Goal: Task Accomplishment & Management: Use online tool/utility

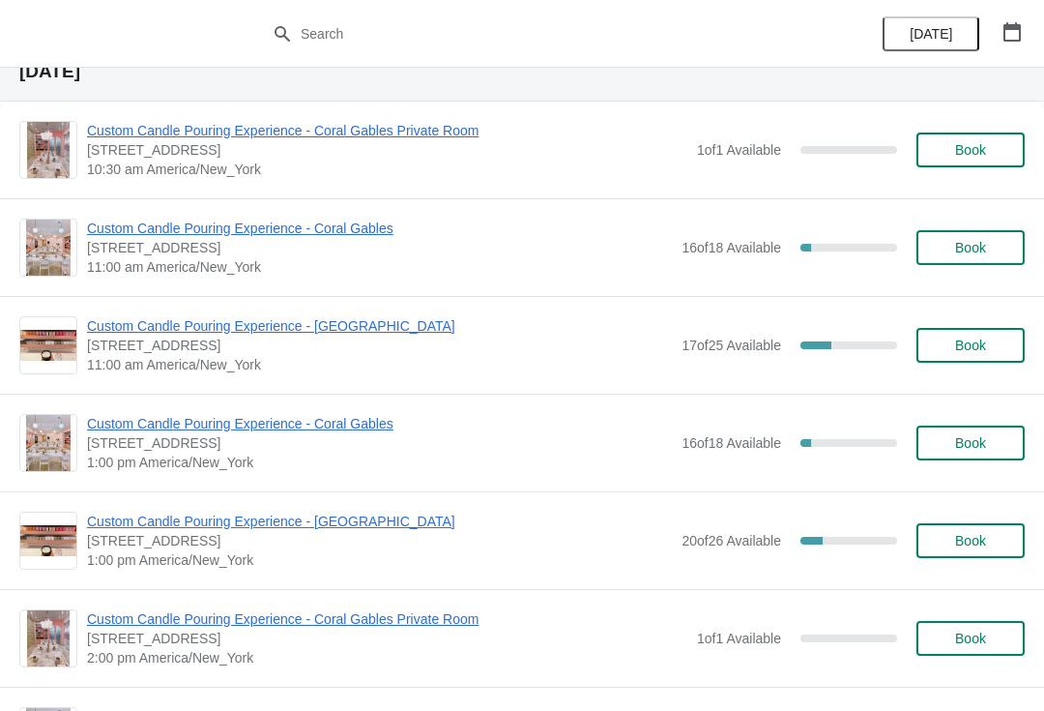
scroll to position [4366, 0]
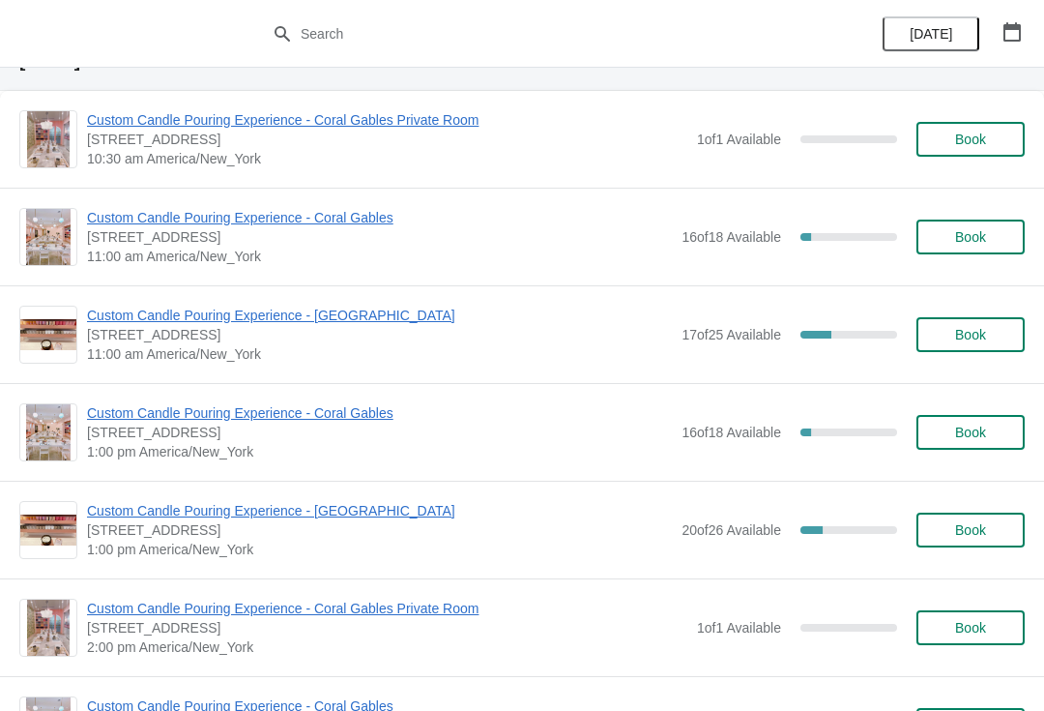
click at [344, 334] on span "[STREET_ADDRESS]" at bounding box center [379, 334] width 585 height 19
click at [375, 308] on span "Custom Candle Pouring Experience - [GEOGRAPHIC_DATA]" at bounding box center [379, 314] width 585 height 19
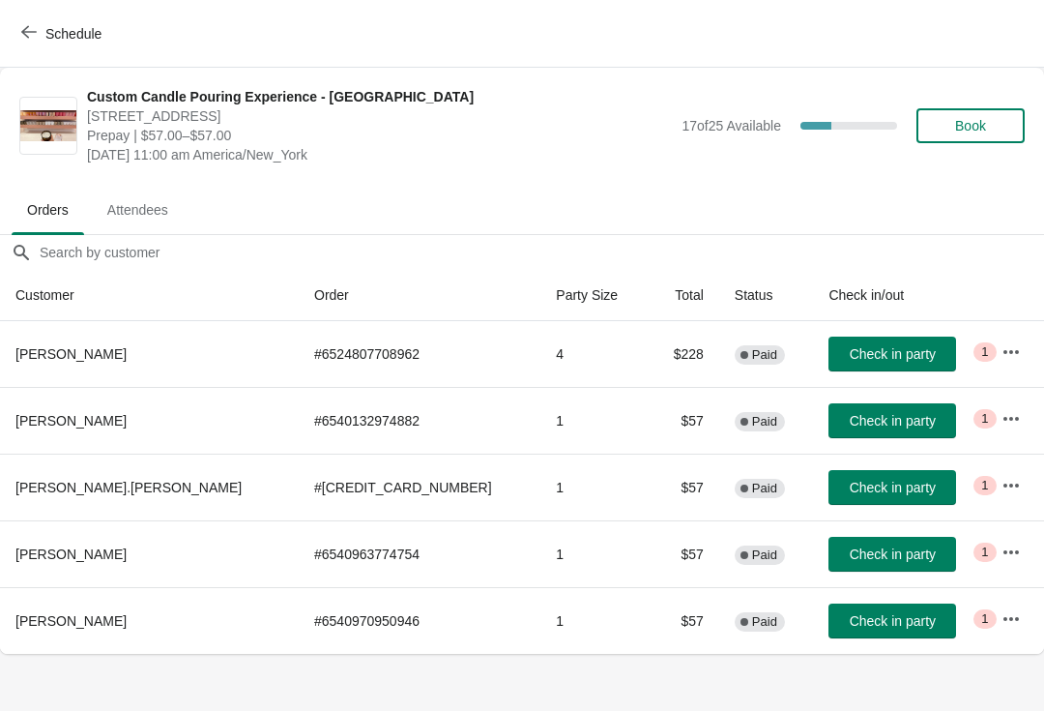
click at [981, 131] on span "Book" at bounding box center [970, 125] width 31 height 15
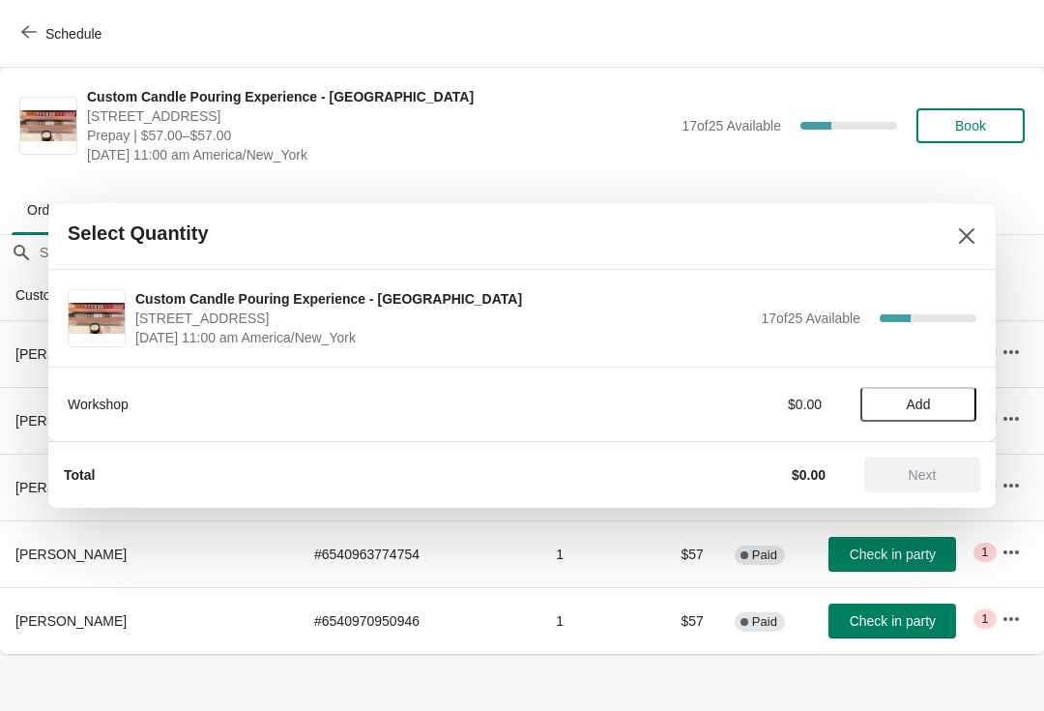
click at [924, 402] on span "Add" at bounding box center [919, 403] width 24 height 15
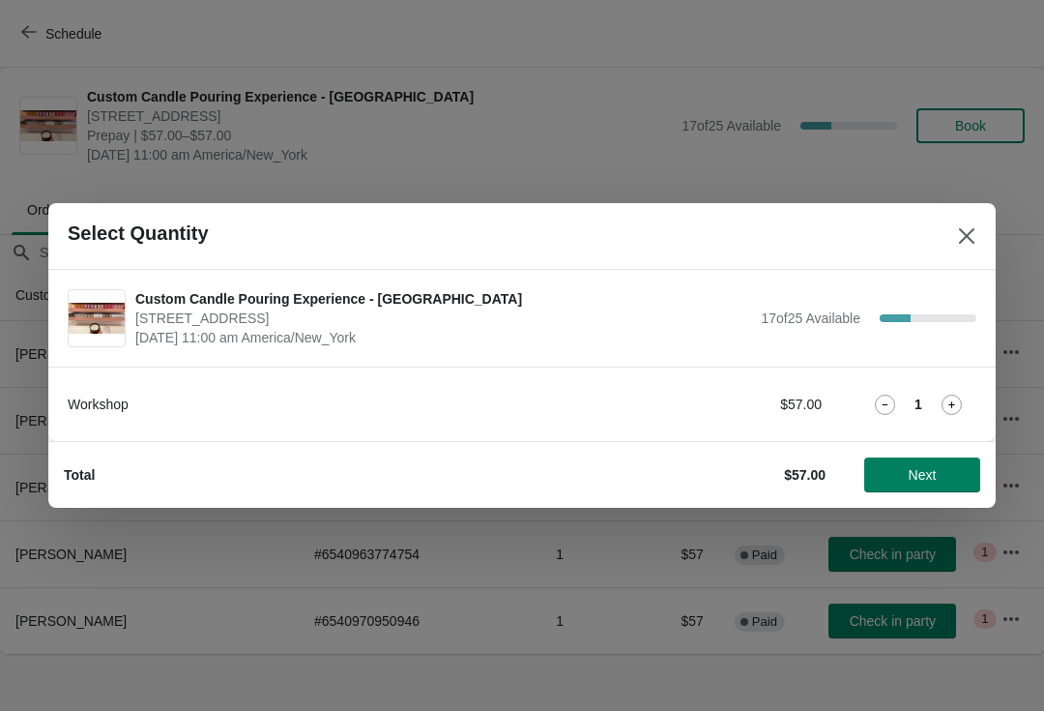
click at [955, 405] on icon at bounding box center [952, 404] width 20 height 20
click at [961, 402] on icon at bounding box center [952, 404] width 20 height 20
click at [953, 410] on icon at bounding box center [952, 404] width 20 height 20
click at [954, 410] on icon at bounding box center [952, 404] width 20 height 20
click at [919, 476] on span "Next" at bounding box center [923, 474] width 28 height 15
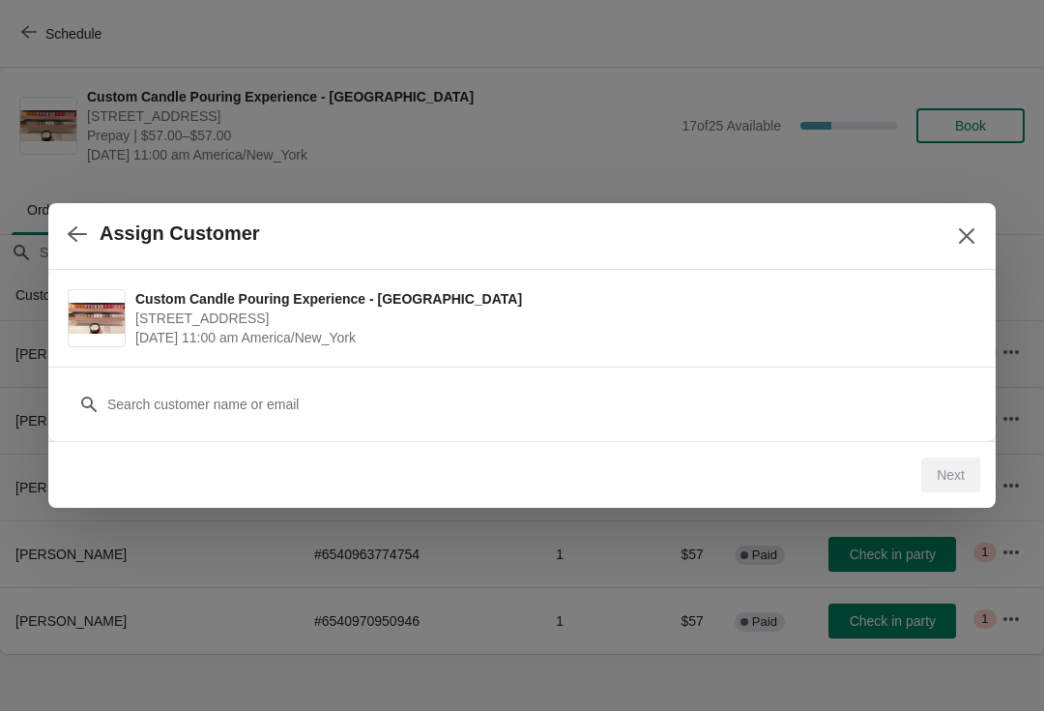
click at [851, 431] on div "Customer" at bounding box center [521, 403] width 947 height 74
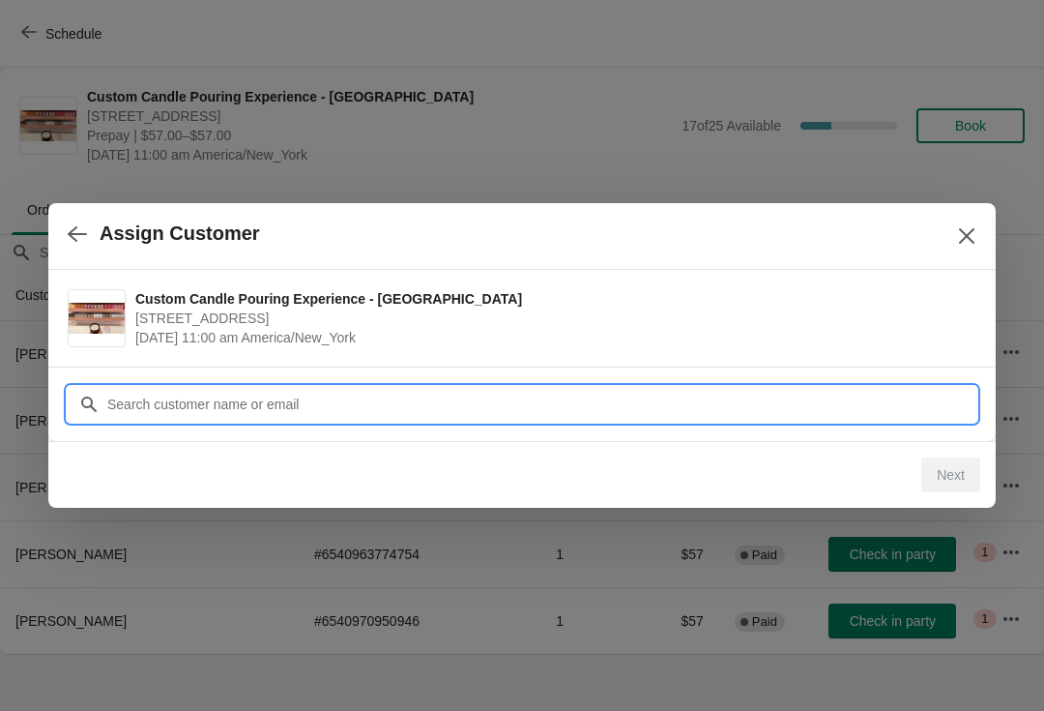
click at [600, 393] on input "Customer" at bounding box center [541, 404] width 870 height 35
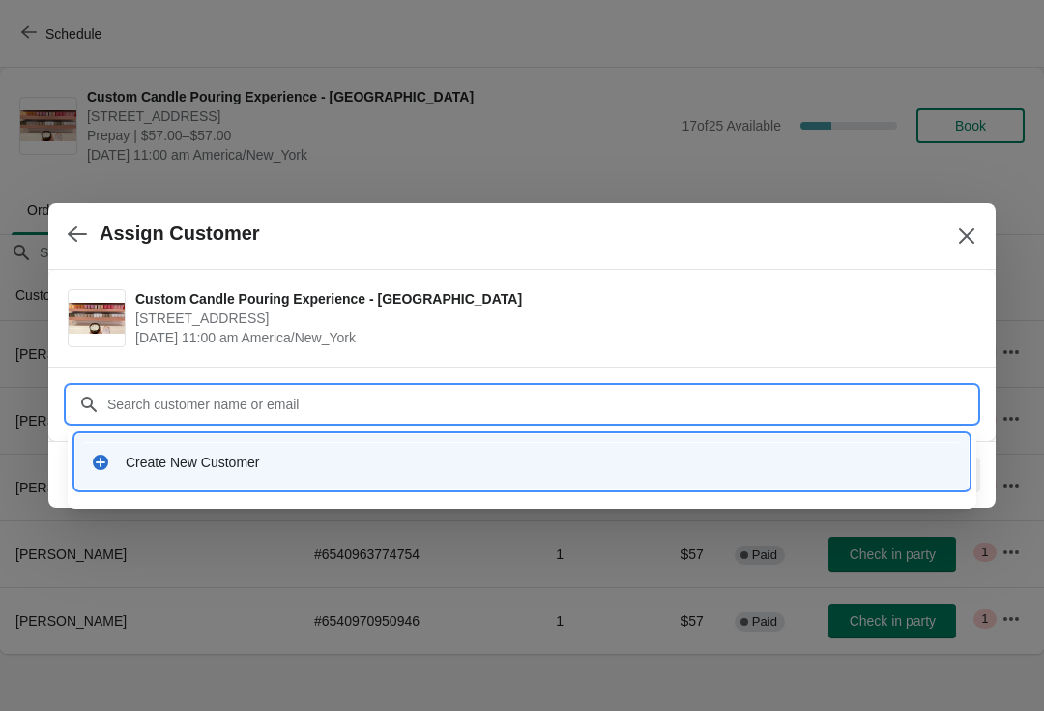
click at [328, 460] on div "Create New Customer" at bounding box center [539, 461] width 827 height 19
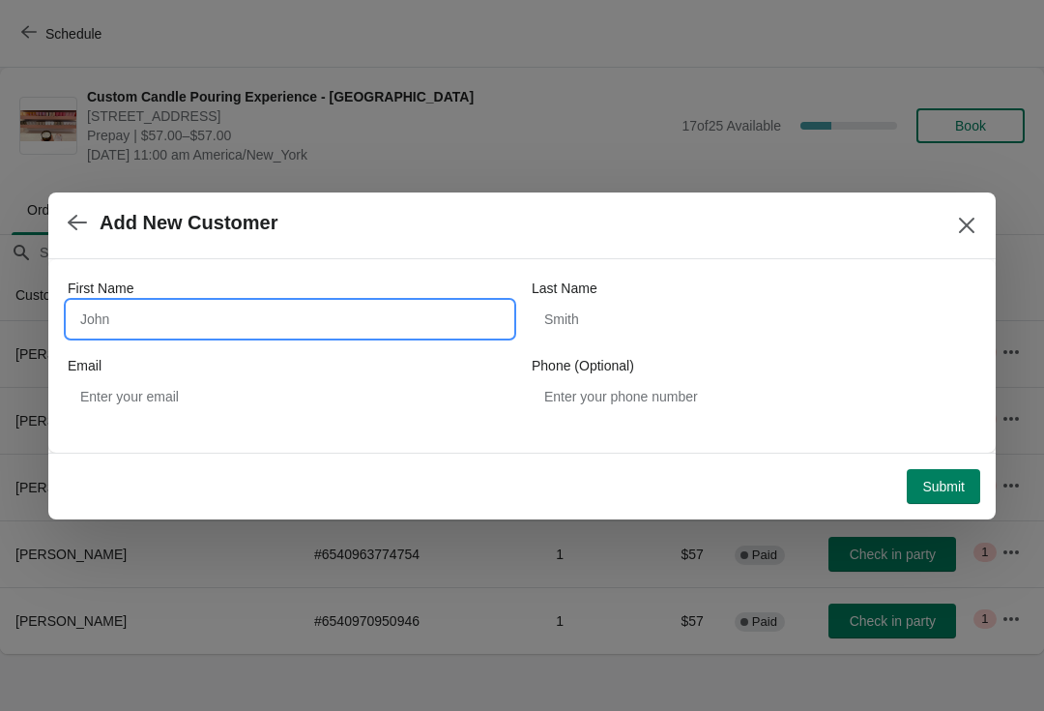
click at [374, 331] on input "First Name" at bounding box center [290, 319] width 445 height 35
type input "Carolyn"
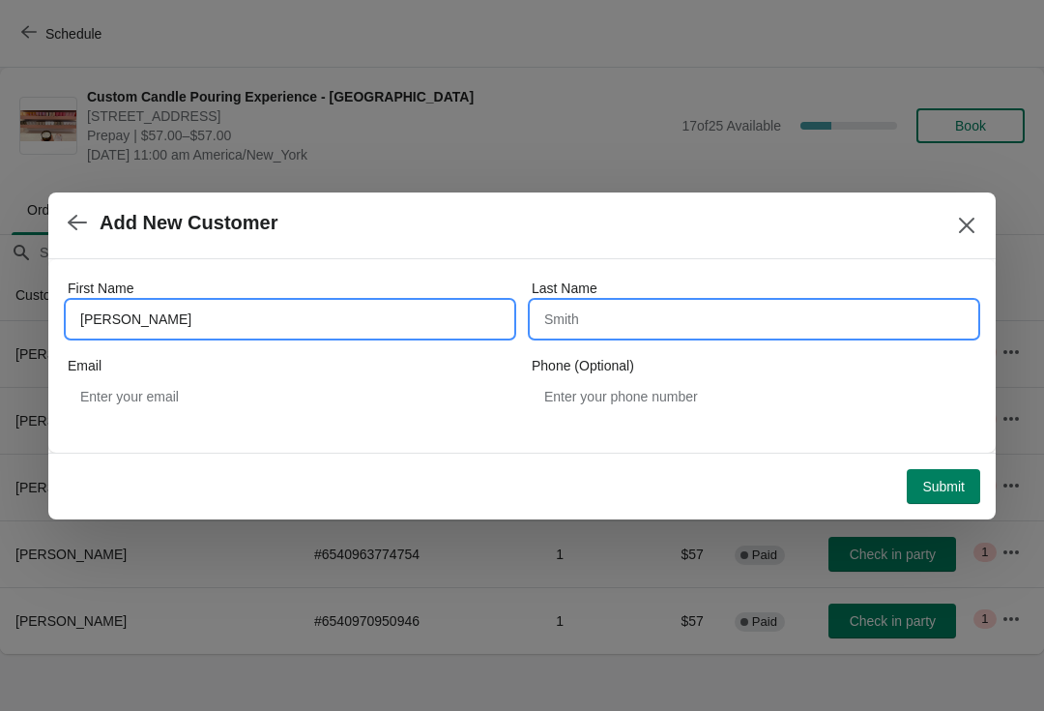
click at [668, 333] on input "Last Name" at bounding box center [754, 319] width 445 height 35
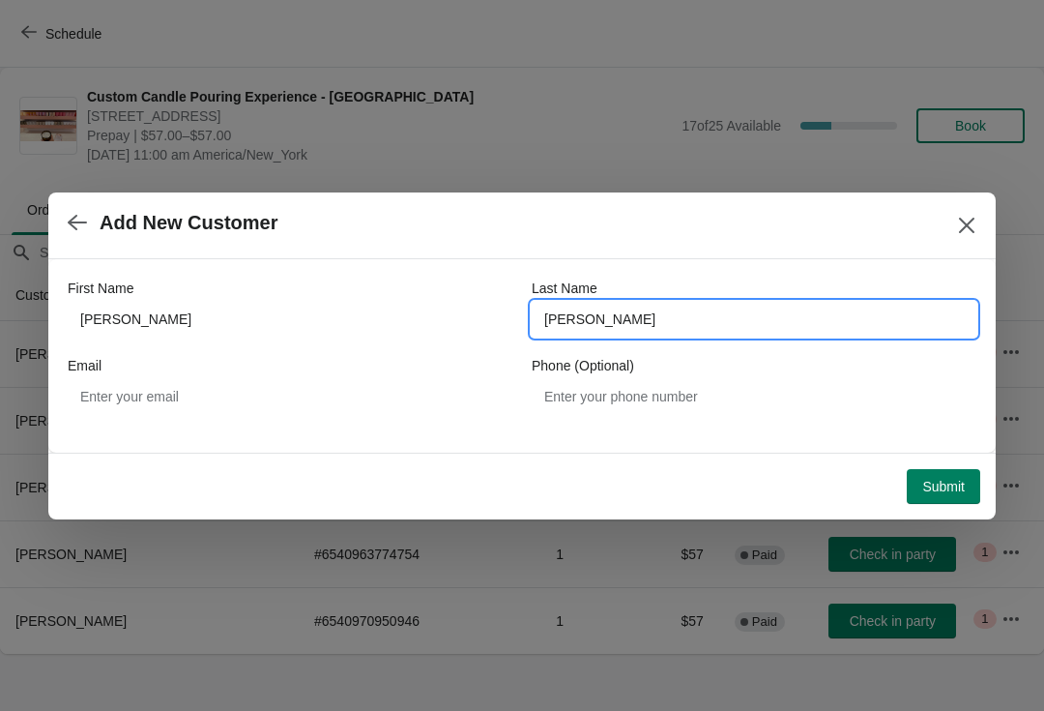
type input "Feldman"
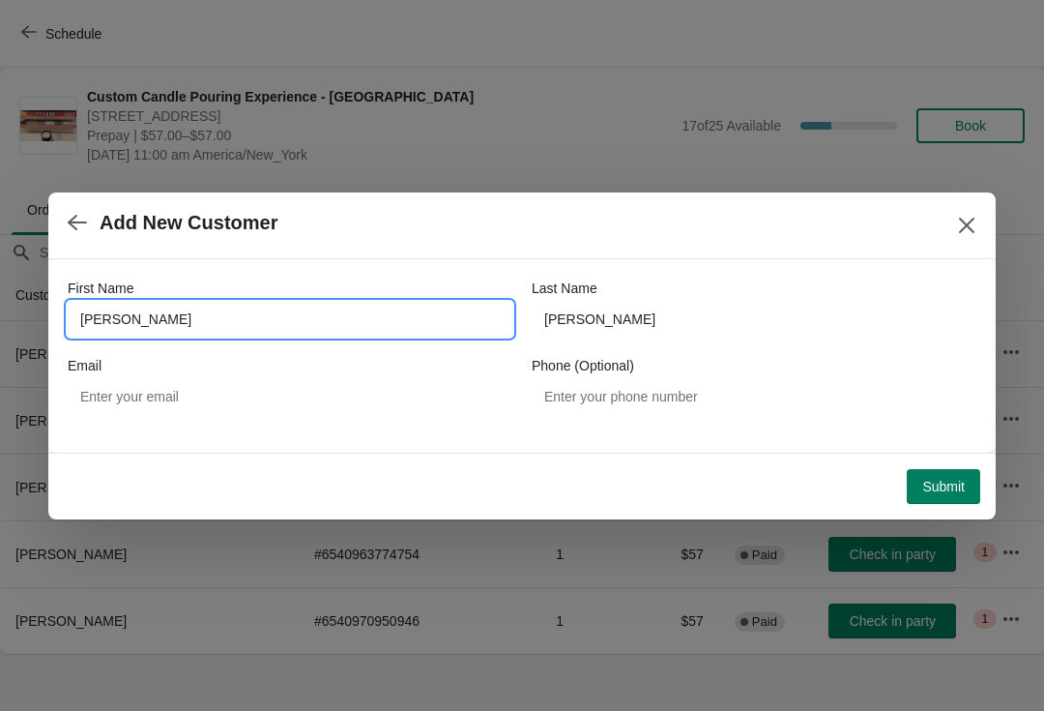
click at [942, 470] on button "Submit" at bounding box center [943, 486] width 73 height 35
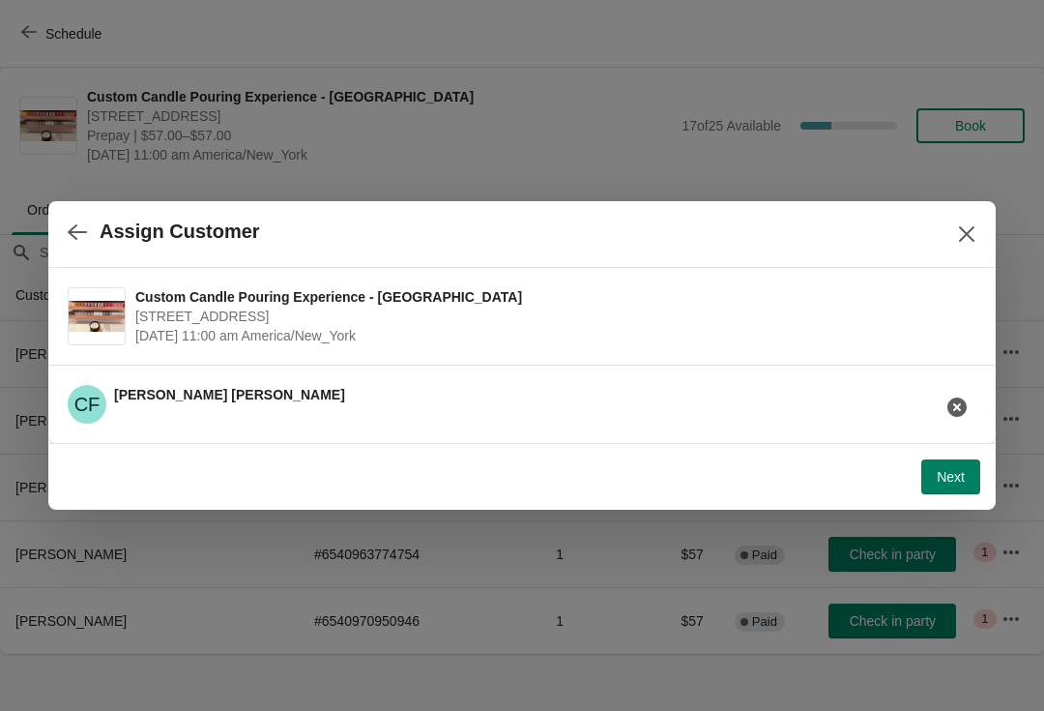
click at [945, 477] on span "Next" at bounding box center [951, 476] width 28 height 15
select select "Friend"
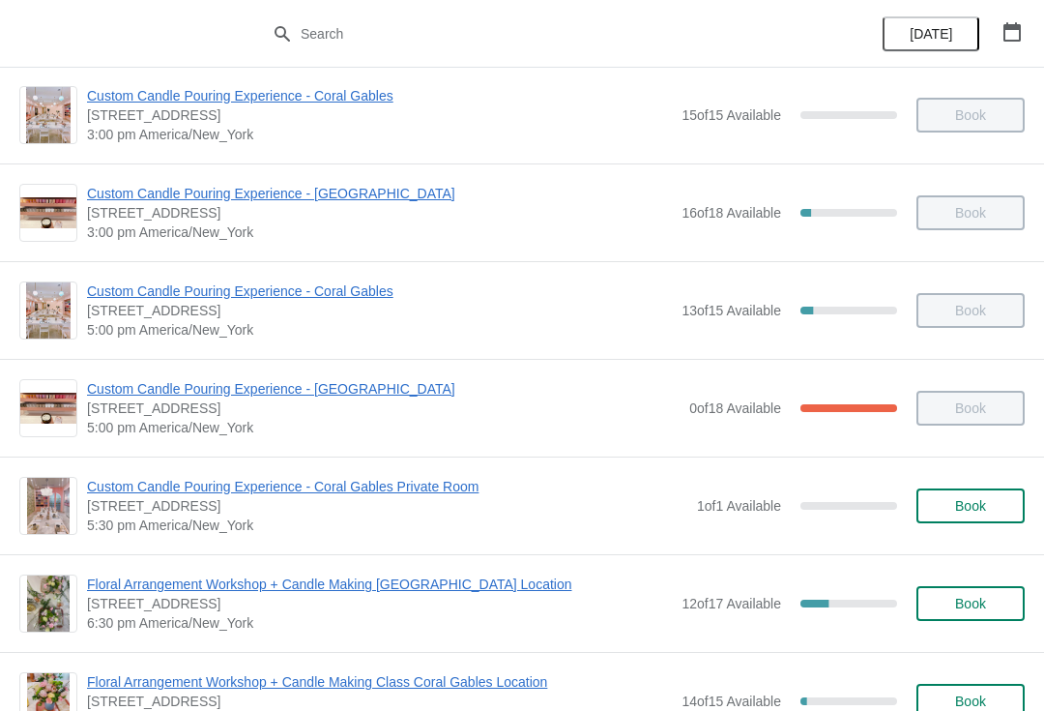
scroll to position [699, 0]
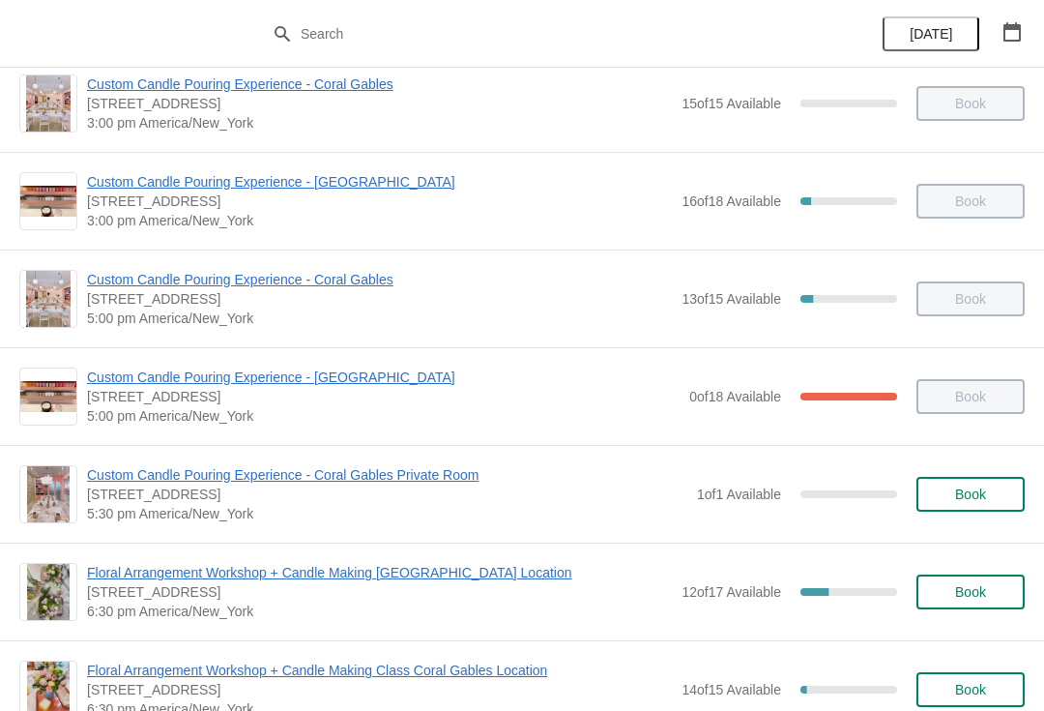
scroll to position [796, 0]
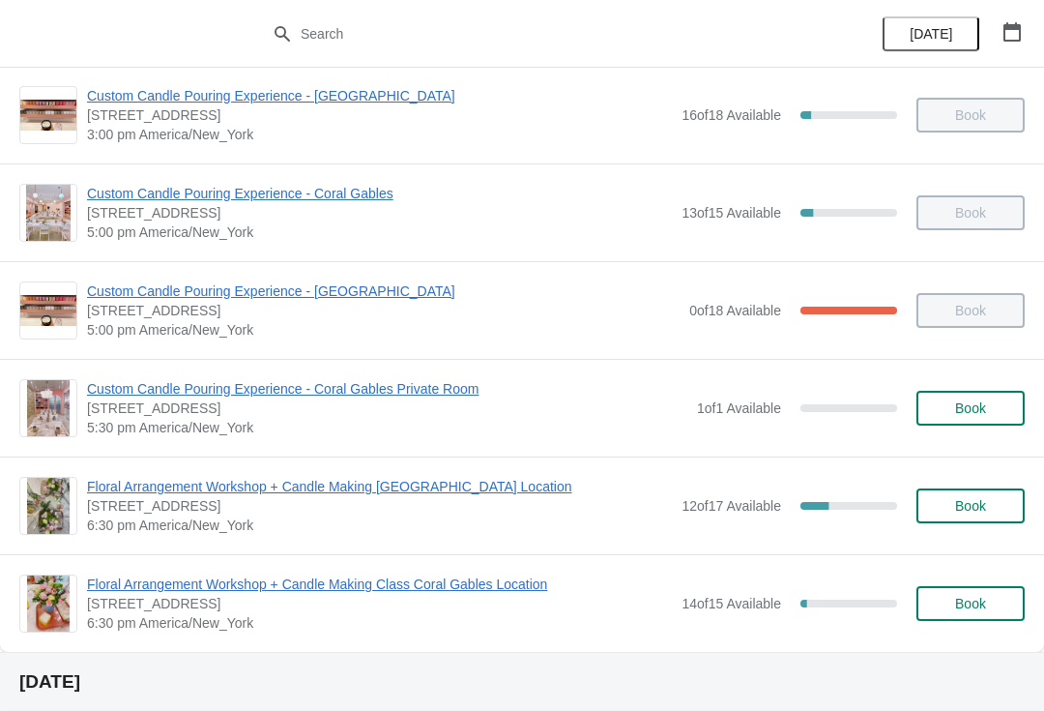
click at [440, 513] on span "[STREET_ADDRESS]" at bounding box center [379, 505] width 585 height 19
click at [468, 490] on span "Floral Arrangement Workshop + Candle Making [GEOGRAPHIC_DATA] Location" at bounding box center [379, 486] width 585 height 19
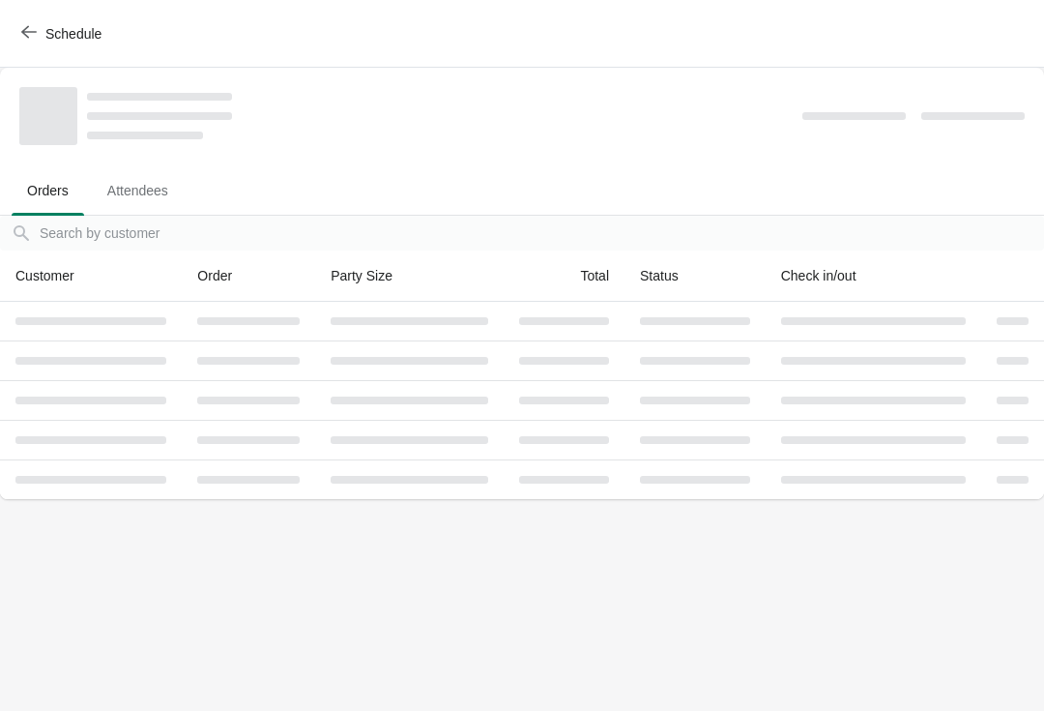
scroll to position [0, 0]
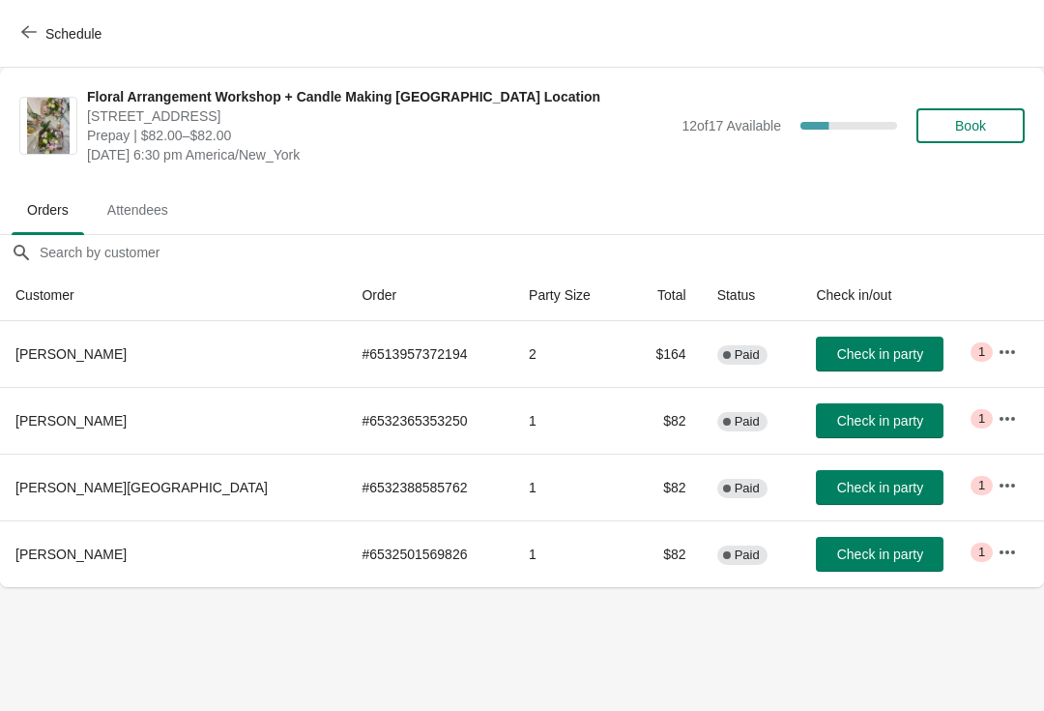
click at [872, 484] on span "Check in party" at bounding box center [880, 486] width 86 height 15
